Goal: Submit feedback/report problem

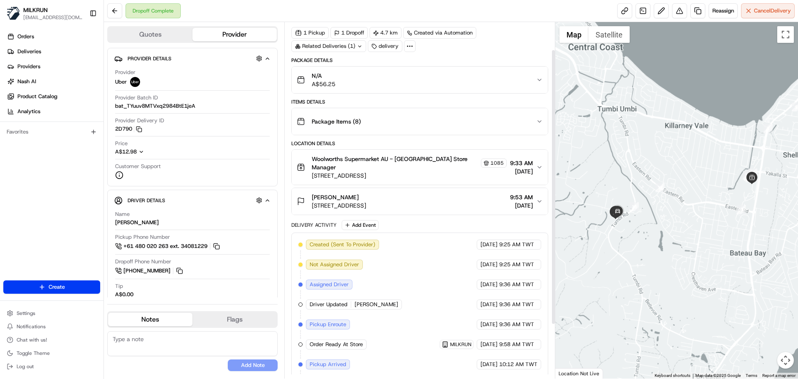
scroll to position [22, 0]
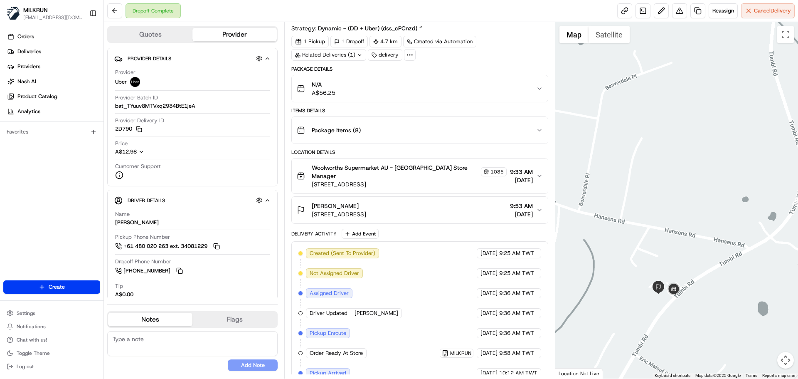
click at [654, 230] on div at bounding box center [676, 200] width 243 height 356
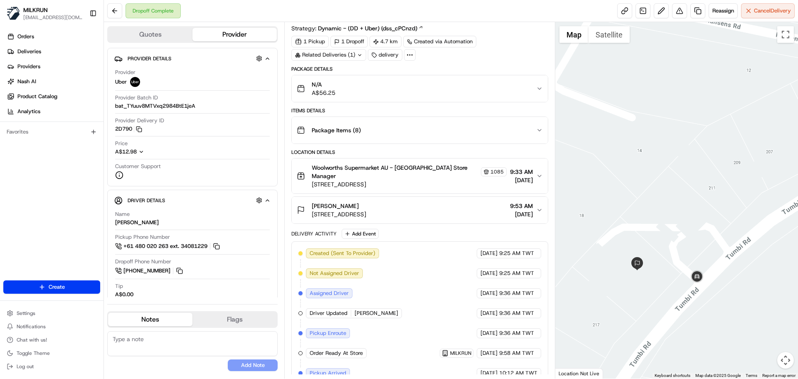
click at [313, 249] on span "Created (Sent To Provider)" at bounding box center [343, 252] width 66 height 7
drag, startPoint x: 313, startPoint y: 245, endPoint x: 467, endPoint y: 269, distance: 155.3
click at [384, 270] on div "Created (Sent To Provider) Uber [DATE] 9:25 AM TWT Not Assigned Driver Uber [DA…" at bounding box center [419, 353] width 242 height 210
click at [512, 369] on span "10:12 AM TWT" at bounding box center [518, 372] width 38 height 7
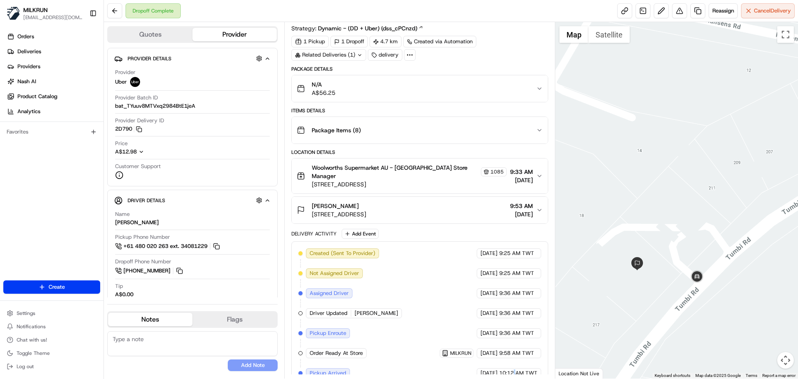
click at [512, 369] on span "10:12 AM TWT" at bounding box center [518, 372] width 38 height 7
drag, startPoint x: 512, startPoint y: 368, endPoint x: 469, endPoint y: 288, distance: 91.3
click at [495, 326] on div "Created (Sent To Provider) Uber [DATE] 9:25 AM TWT Not Assigned Driver Uber [DA…" at bounding box center [419, 353] width 242 height 210
click at [422, 308] on div "Created (Sent To Provider) Uber [DATE] 9:25 AM TWT Not Assigned Driver Uber [DA…" at bounding box center [419, 353] width 242 height 210
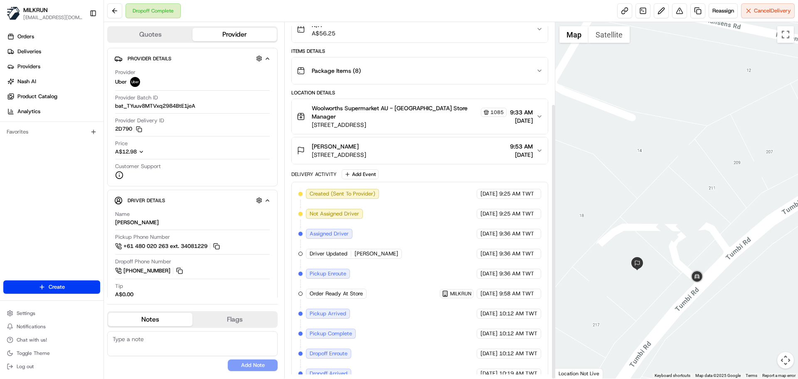
scroll to position [105, 0]
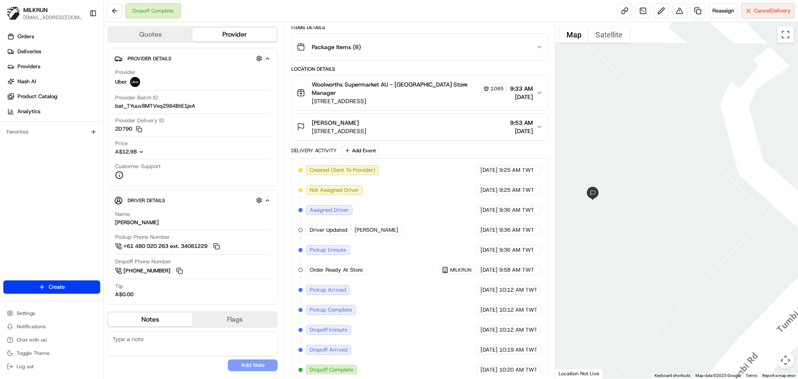
drag, startPoint x: 668, startPoint y: 226, endPoint x: 666, endPoint y: 173, distance: 52.8
click at [666, 173] on div at bounding box center [676, 200] width 243 height 356
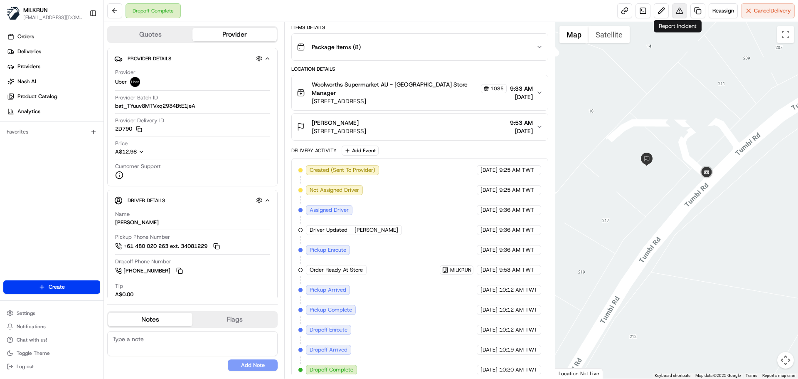
click at [680, 13] on button at bounding box center [679, 10] width 15 height 15
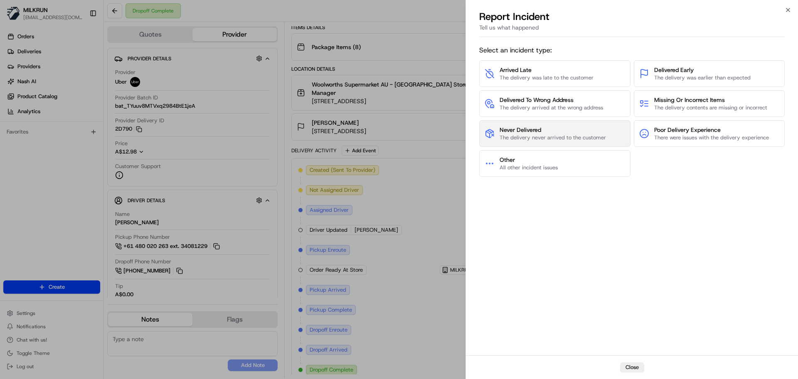
click at [582, 132] on span "Never Delivered" at bounding box center [553, 130] width 106 height 8
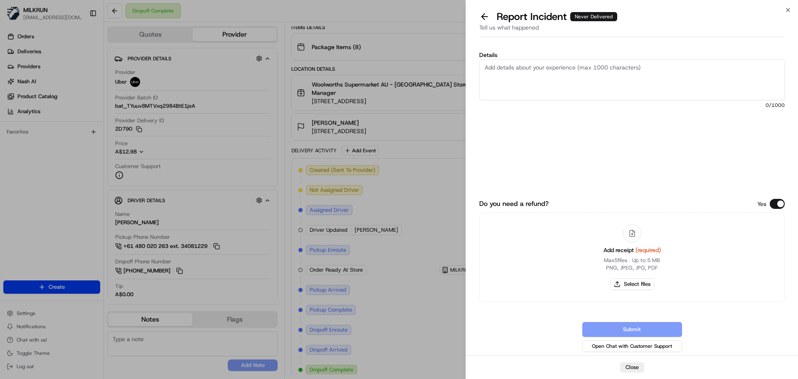
click at [538, 87] on textarea "Details" at bounding box center [632, 79] width 306 height 41
type textarea "Driver didn't"
type textarea "Customer didn't receive the order, also didn't receive any contacts from teh de…"
click at [620, 281] on button "Select files" at bounding box center [632, 284] width 44 height 12
type input "C:\fakepath\[PERSON_NAME].pdf"
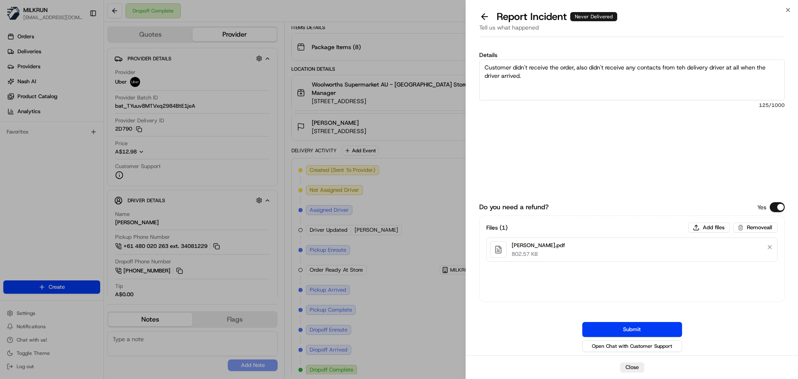
click at [636, 330] on button "Submit" at bounding box center [632, 329] width 100 height 15
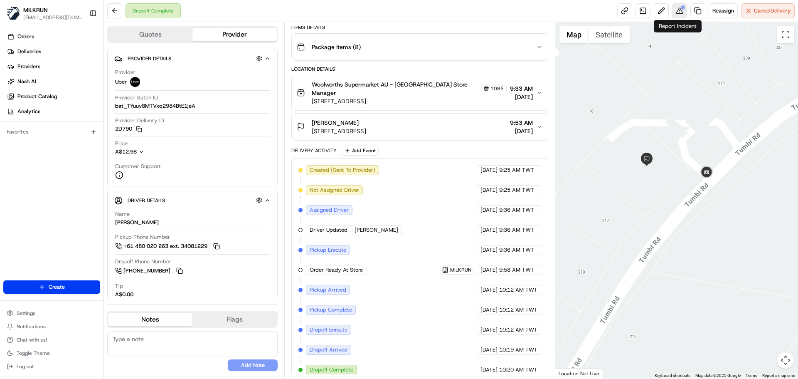
click at [680, 12] on button at bounding box center [679, 10] width 15 height 15
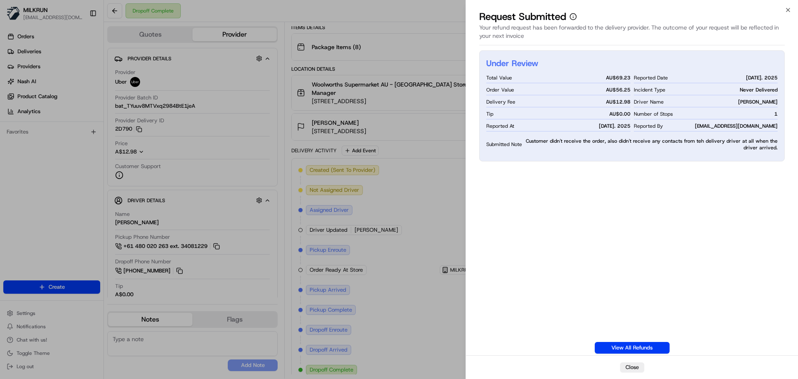
click at [651, 244] on div "Under Review Total Value AU$ 69.23 Order Value AU$ 56.25 Delivery Fee AU$ 12.98…" at bounding box center [632, 201] width 306 height 303
